Goal: Task Accomplishment & Management: Use online tool/utility

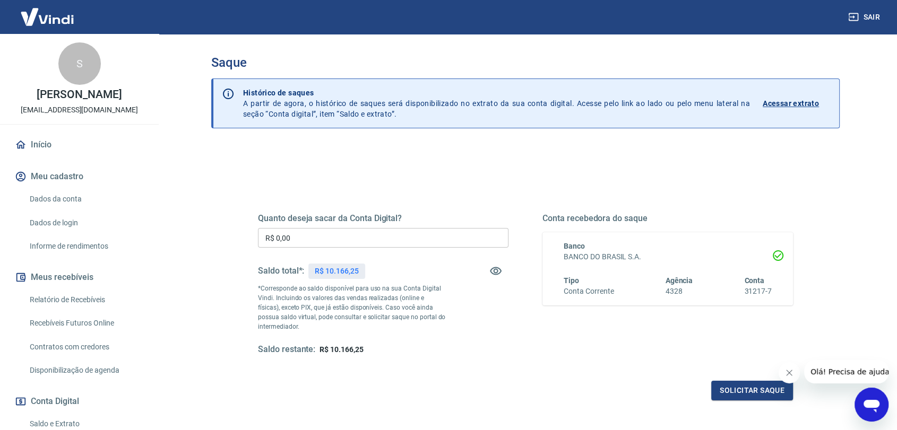
click at [323, 233] on input "R$ 0,00" at bounding box center [383, 238] width 250 height 20
type input "R$ 10.000,00"
click at [736, 398] on button "Solicitar saque" at bounding box center [752, 391] width 82 height 20
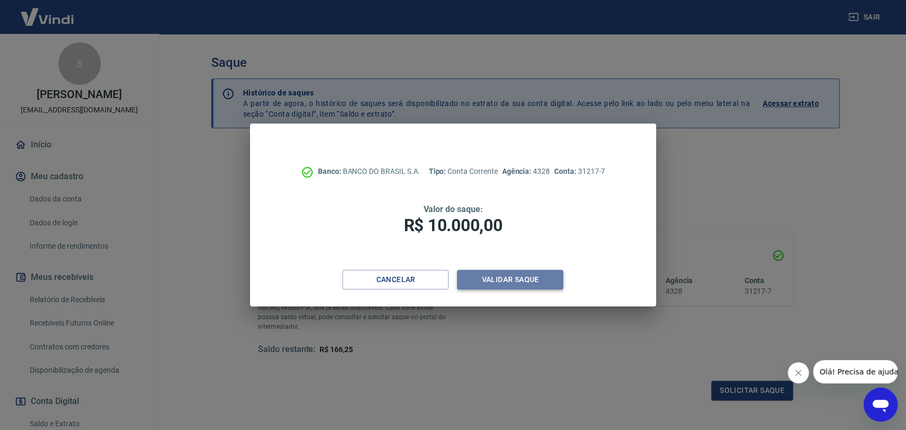
click at [500, 281] on button "Validar saque" at bounding box center [510, 280] width 106 height 20
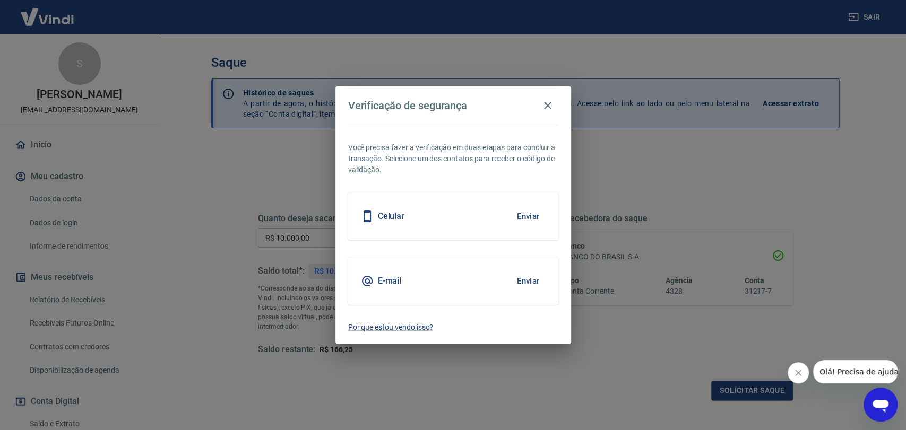
click at [521, 212] on button "Enviar" at bounding box center [528, 216] width 34 height 22
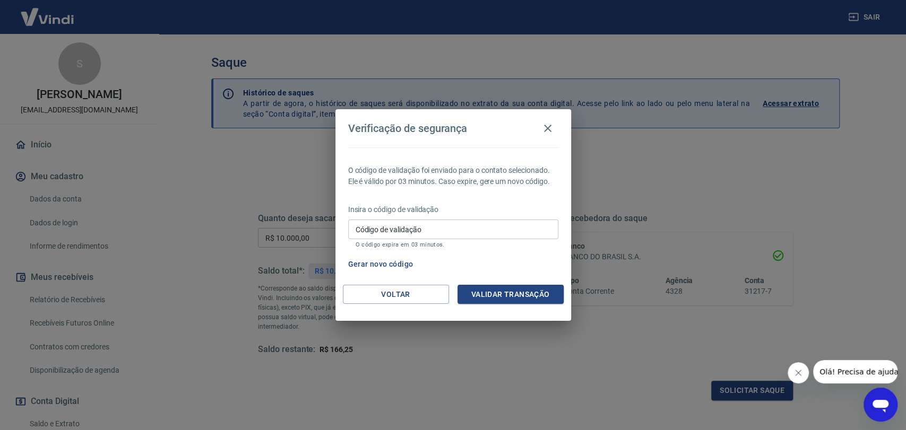
click at [519, 226] on input "Código de validação" at bounding box center [453, 230] width 210 height 20
click at [525, 290] on button "Validar transação" at bounding box center [510, 295] width 106 height 20
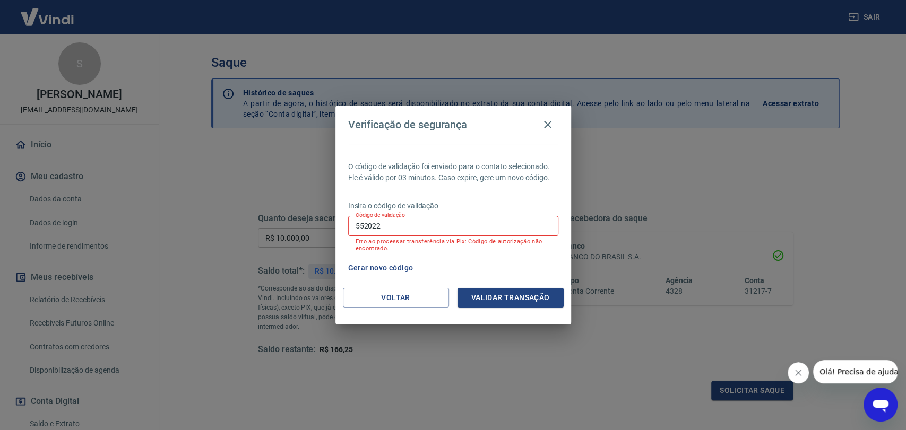
click at [473, 228] on input "552022" at bounding box center [453, 226] width 210 height 20
type input "5"
type input "679660"
click at [517, 296] on button "Validar transação" at bounding box center [510, 298] width 106 height 20
